Goal: Navigation & Orientation: Find specific page/section

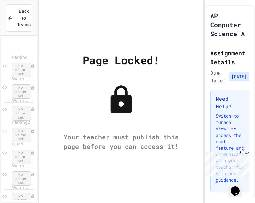
scroll to position [416, 0]
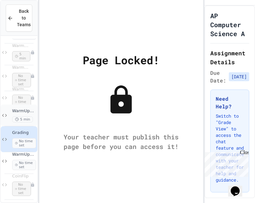
click at [21, 107] on div "WarmUp2_1 5 min" at bounding box center [19, 116] width 37 height 22
click at [186, 18] on div "Page Locked! Your teacher must publish this page before you can access it!" at bounding box center [121, 101] width 164 height 203
click at [23, 83] on div "WarmUp1_12 No time set" at bounding box center [19, 98] width 37 height 30
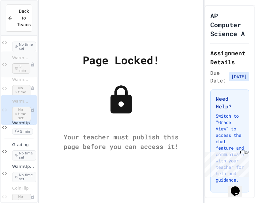
click at [20, 70] on span "5 min" at bounding box center [21, 68] width 18 height 10
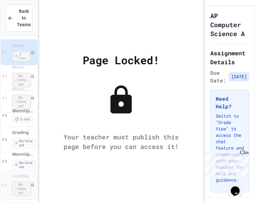
click at [23, 186] on span "No time set" at bounding box center [21, 189] width 19 height 15
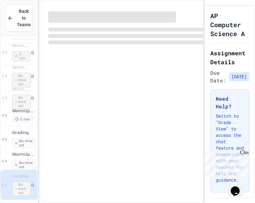
scroll to position [404, 0]
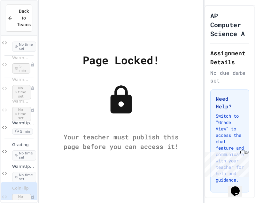
drag, startPoint x: 9, startPoint y: 149, endPoint x: 40, endPoint y: 149, distance: 31.0
click at [9, 149] on div "Grading No time set" at bounding box center [19, 151] width 37 height 26
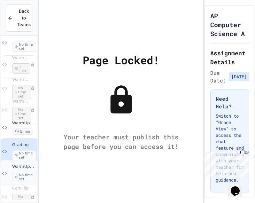
click at [15, 175] on span "No time set" at bounding box center [24, 177] width 24 height 10
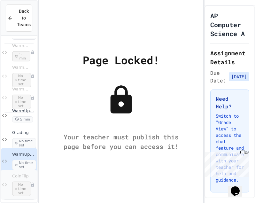
click at [20, 175] on span "CoinFlip" at bounding box center [21, 176] width 18 height 5
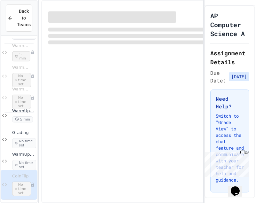
scroll to position [404, 0]
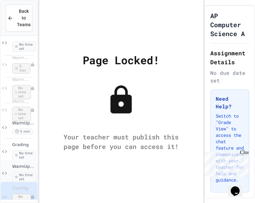
click at [23, 170] on div "WarmUp2_2 No time set" at bounding box center [24, 173] width 24 height 18
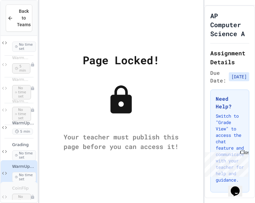
click at [19, 195] on span "No time set" at bounding box center [21, 201] width 19 height 15
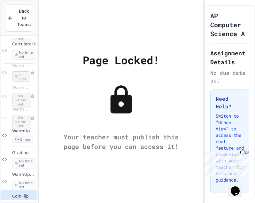
scroll to position [412, 0]
